Goal: Task Accomplishment & Management: Use online tool/utility

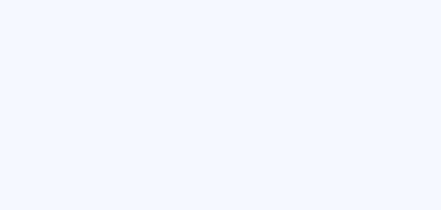
type input "Todas as fotos"
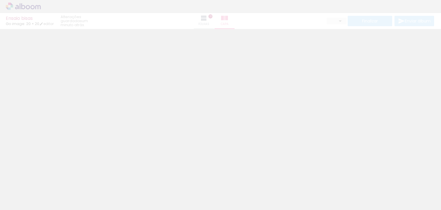
type input "0"
